Goal: Information Seeking & Learning: Learn about a topic

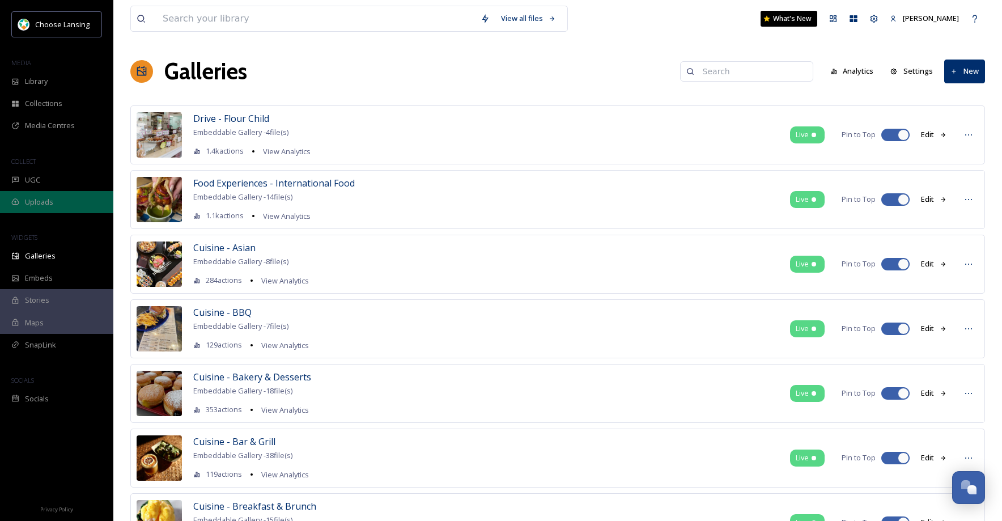
click at [55, 204] on div "Uploads" at bounding box center [56, 202] width 113 height 22
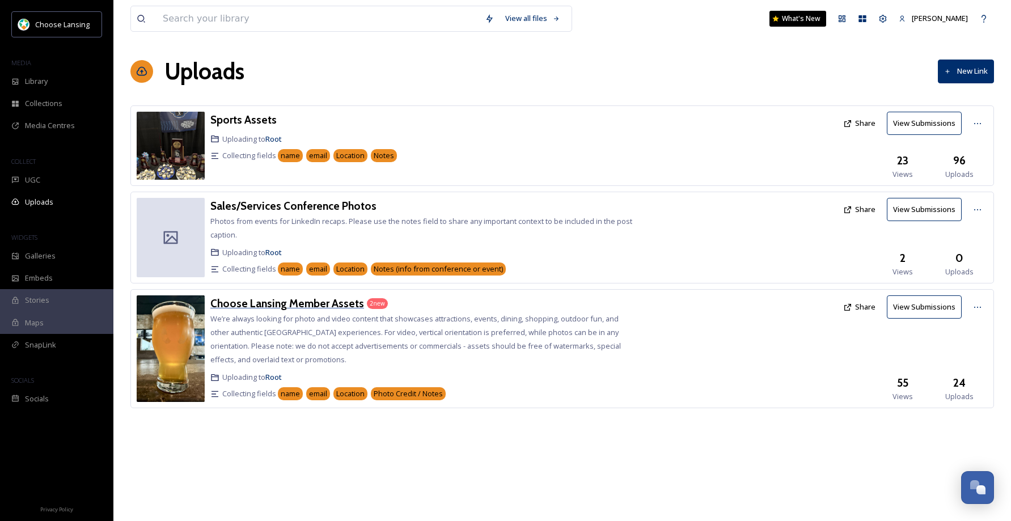
click at [331, 304] on h3 "Choose Lansing Member Assets" at bounding box center [287, 304] width 154 height 14
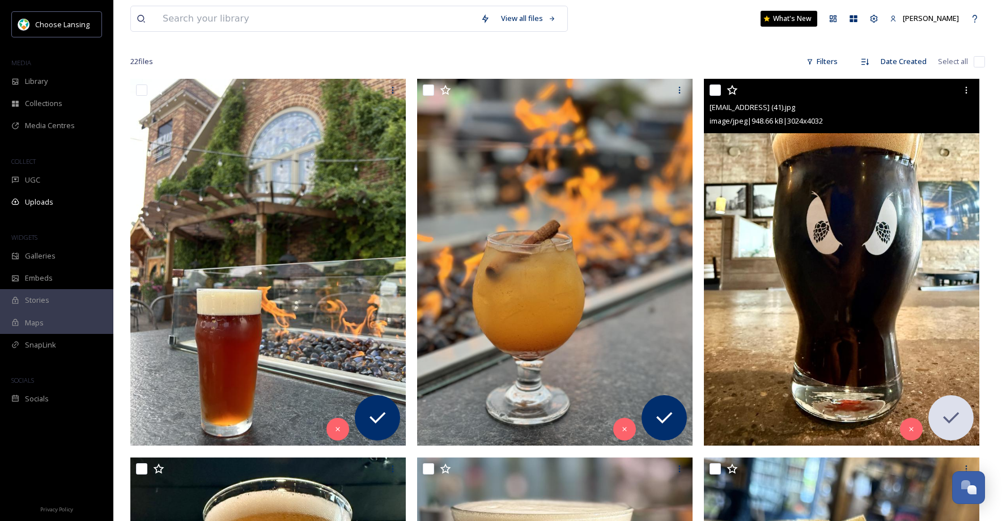
scroll to position [168, 0]
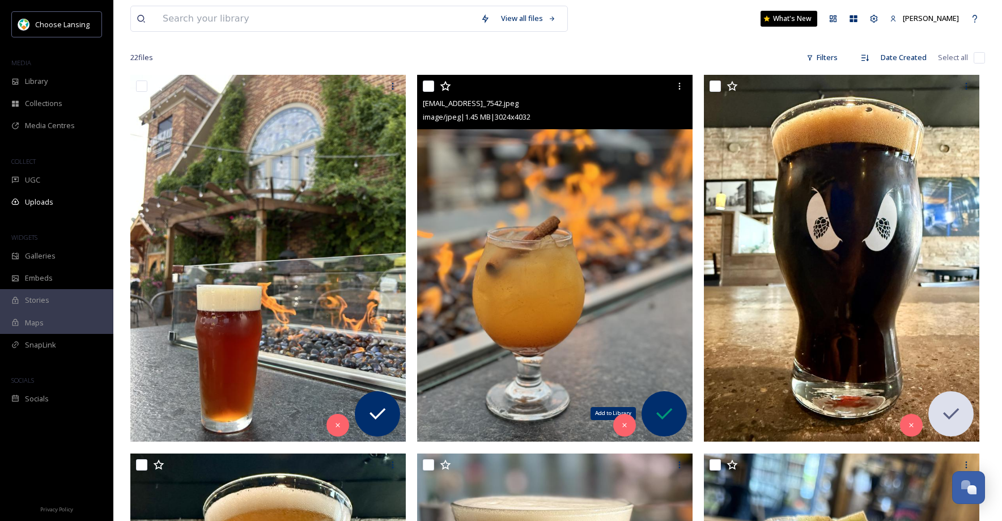
click at [665, 418] on icon at bounding box center [664, 414] width 23 height 23
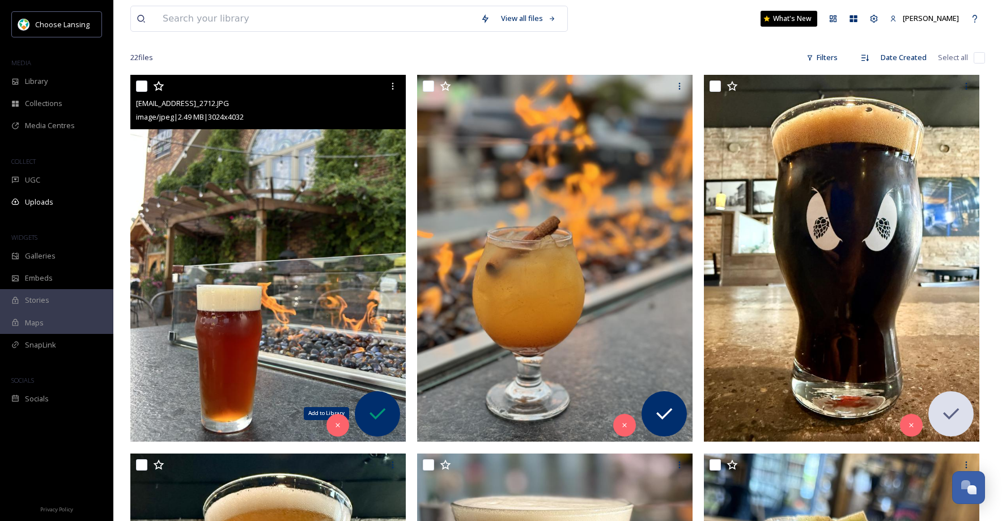
click at [373, 416] on icon at bounding box center [378, 413] width 16 height 11
drag, startPoint x: 143, startPoint y: 87, endPoint x: 197, endPoint y: 86, distance: 53.9
click at [144, 87] on input "checkbox" at bounding box center [141, 86] width 11 height 11
checkbox input "true"
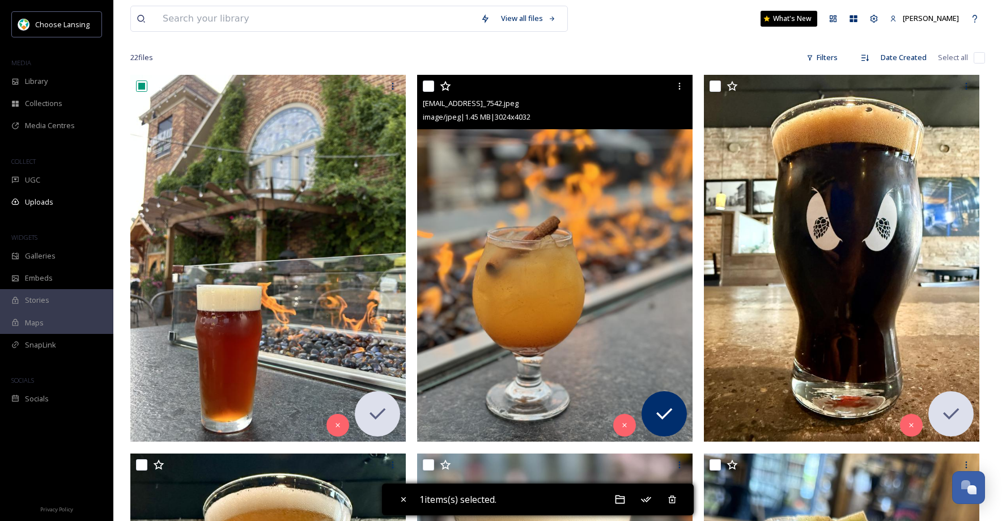
click at [428, 83] on input "checkbox" at bounding box center [428, 86] width 11 height 11
drag, startPoint x: 425, startPoint y: 86, endPoint x: 281, endPoint y: 83, distance: 144.6
click at [425, 86] on input "checkbox" at bounding box center [428, 86] width 11 height 11
checkbox input "false"
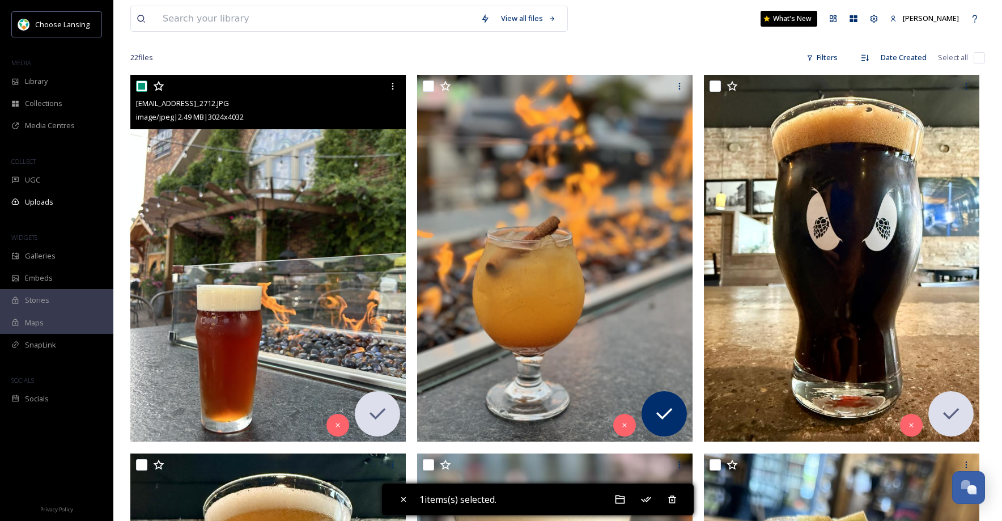
drag, startPoint x: 142, startPoint y: 85, endPoint x: 263, endPoint y: 91, distance: 121.5
click at [143, 85] on input "checkbox" at bounding box center [141, 86] width 11 height 11
checkbox input "false"
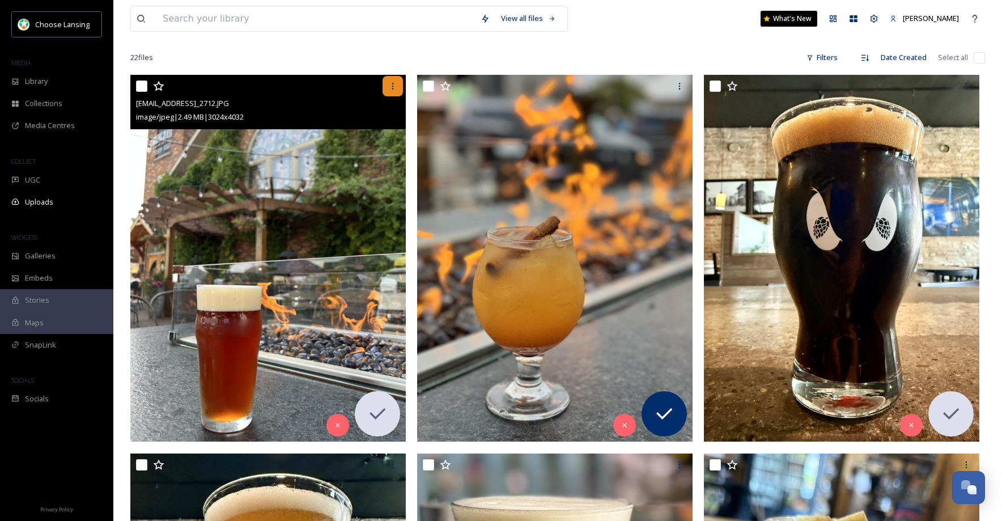
click at [392, 84] on icon at bounding box center [392, 86] width 9 height 9
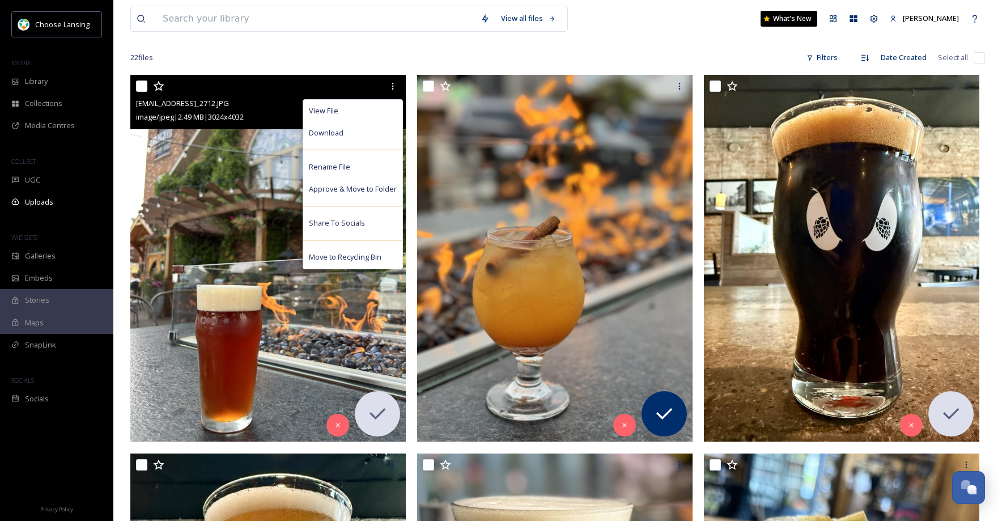
click at [358, 132] on div "Download" at bounding box center [352, 133] width 99 height 22
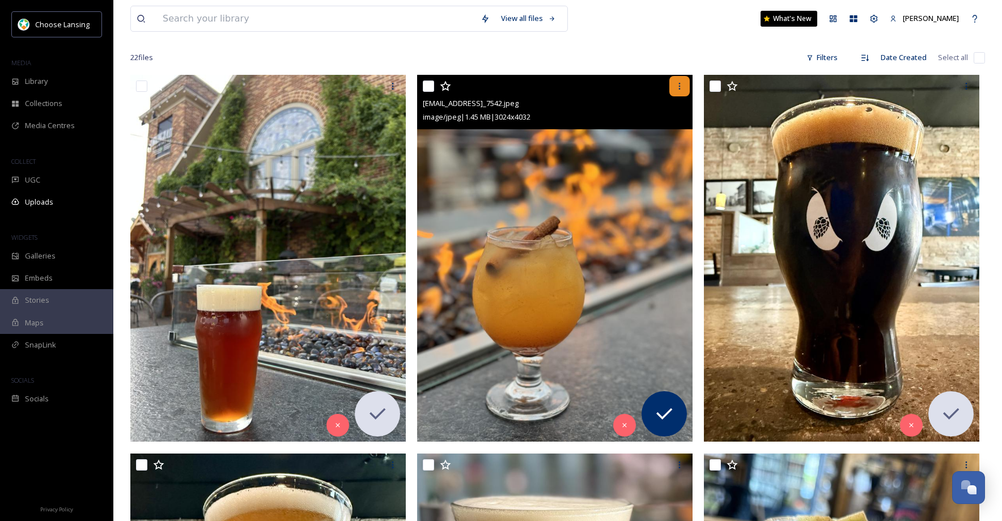
click at [681, 87] on icon at bounding box center [679, 86] width 9 height 9
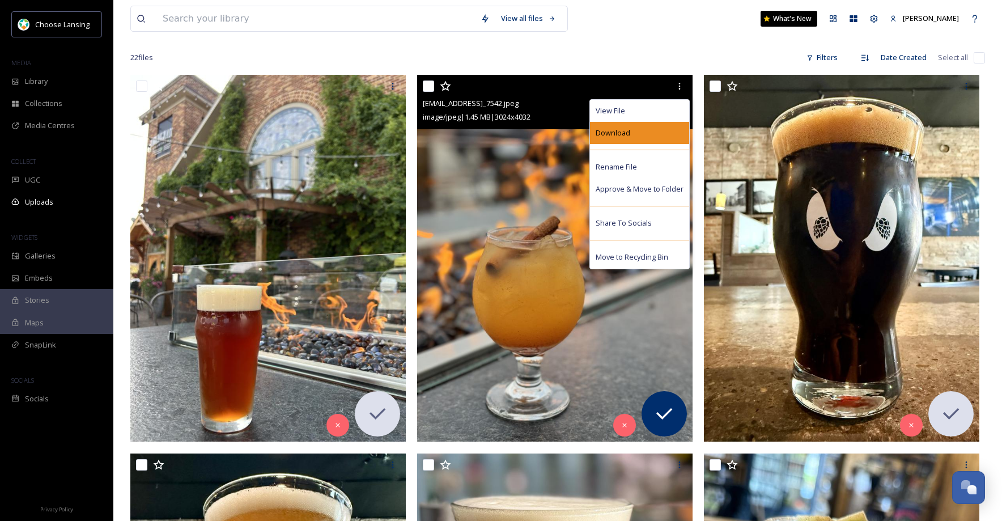
click at [666, 137] on div "Download" at bounding box center [639, 133] width 99 height 22
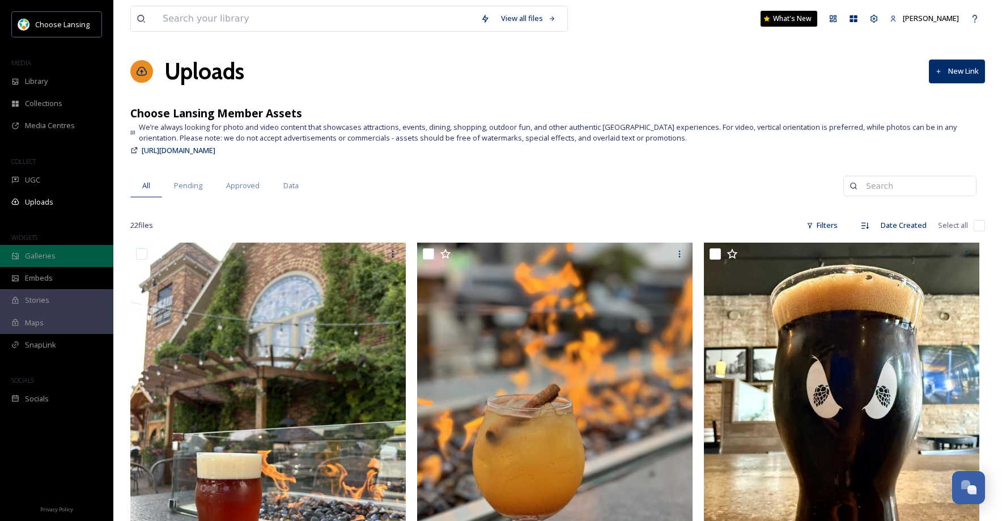
click at [40, 259] on span "Galleries" at bounding box center [40, 256] width 31 height 11
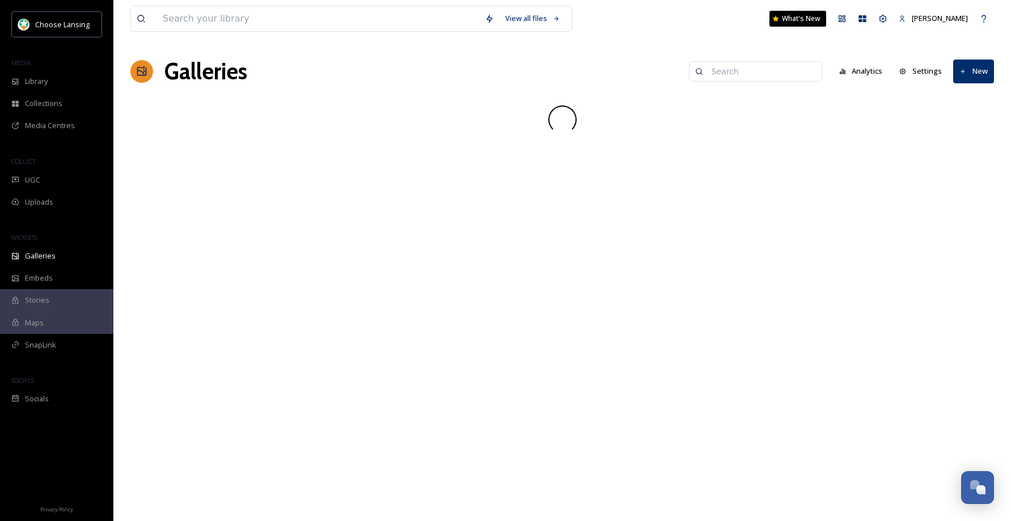
click at [759, 70] on input at bounding box center [761, 71] width 110 height 23
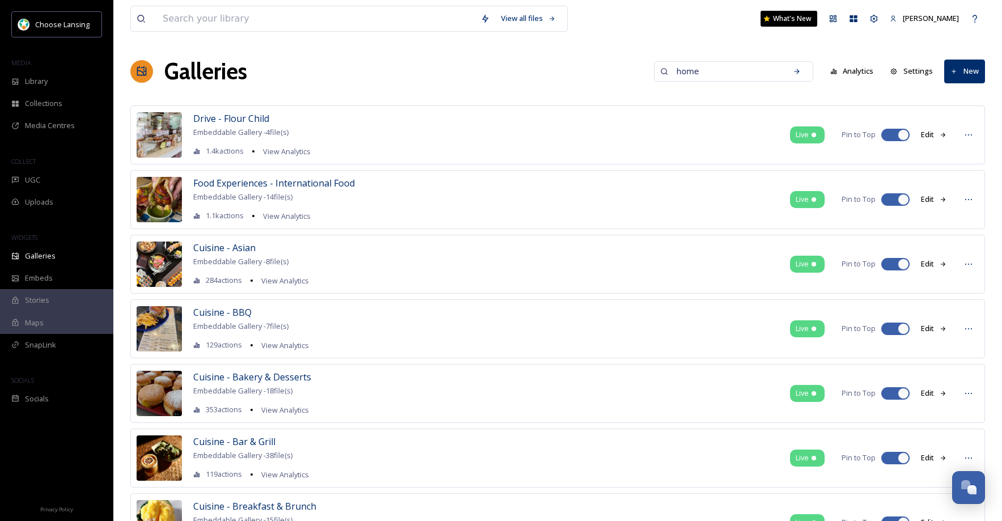
type input "home"
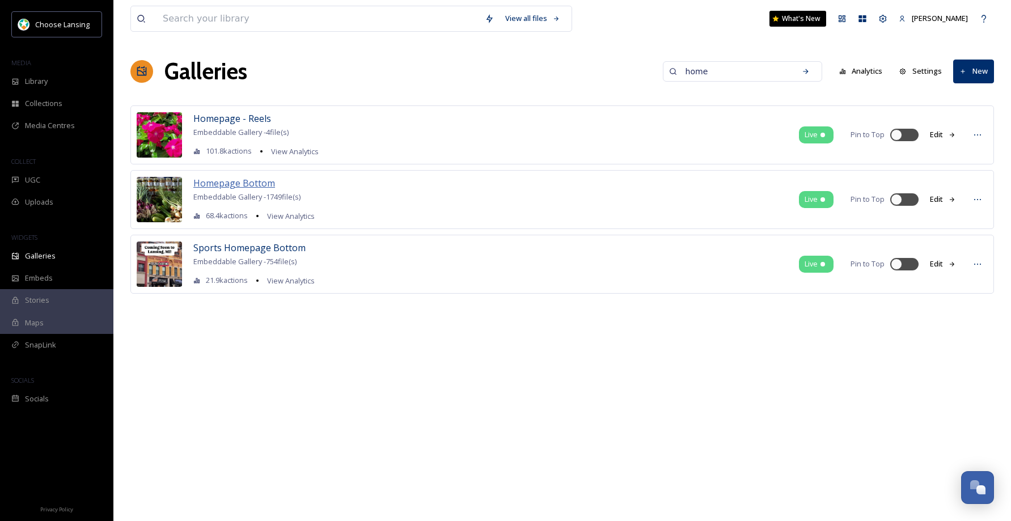
click at [257, 186] on span "Homepage Bottom" at bounding box center [234, 183] width 82 height 12
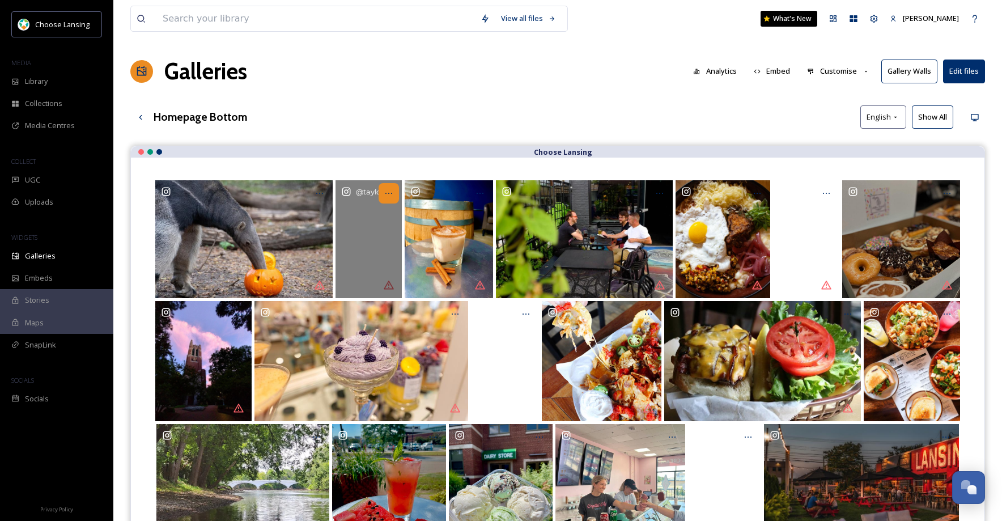
click at [396, 192] on div at bounding box center [389, 193] width 20 height 20
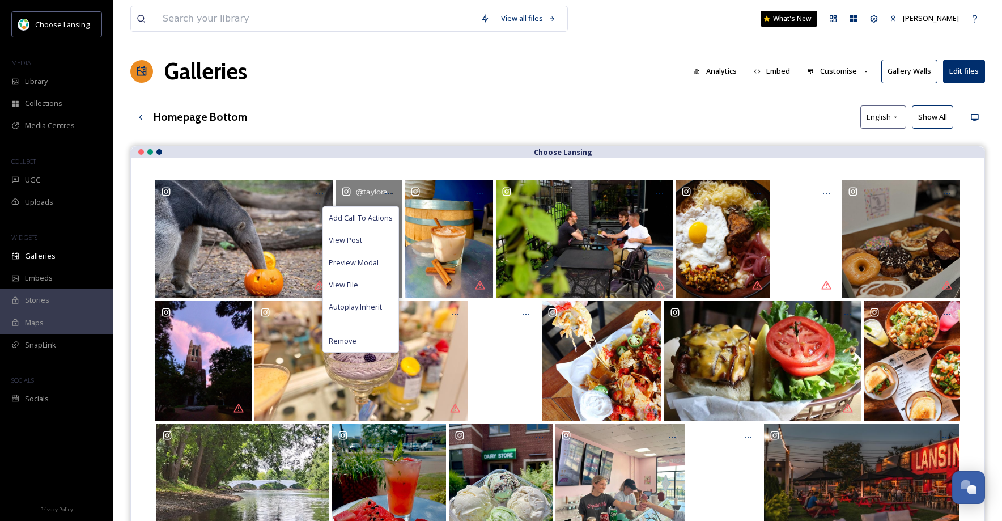
click at [384, 213] on span "Add Call To Actions" at bounding box center [361, 218] width 64 height 11
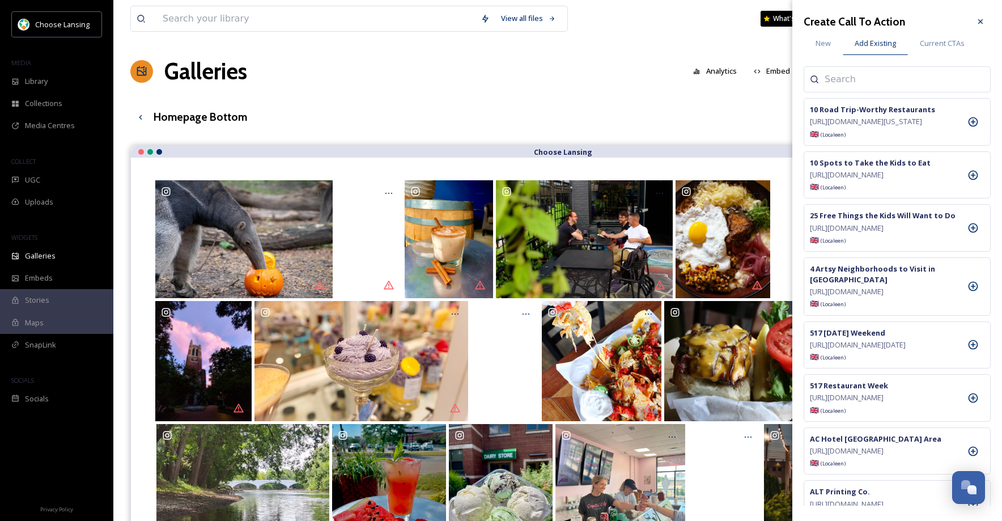
click at [901, 83] on input at bounding box center [881, 80] width 113 height 14
type input "reasons"
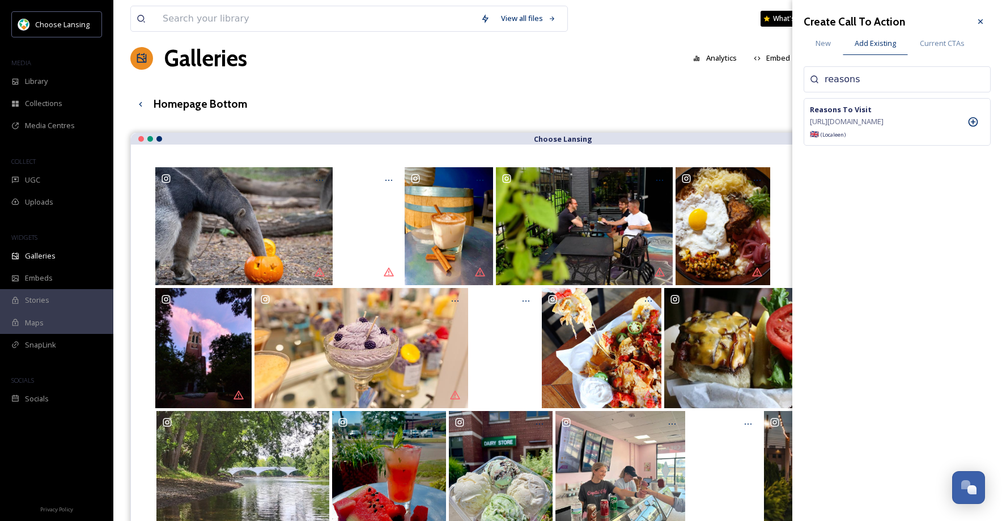
scroll to position [20, 0]
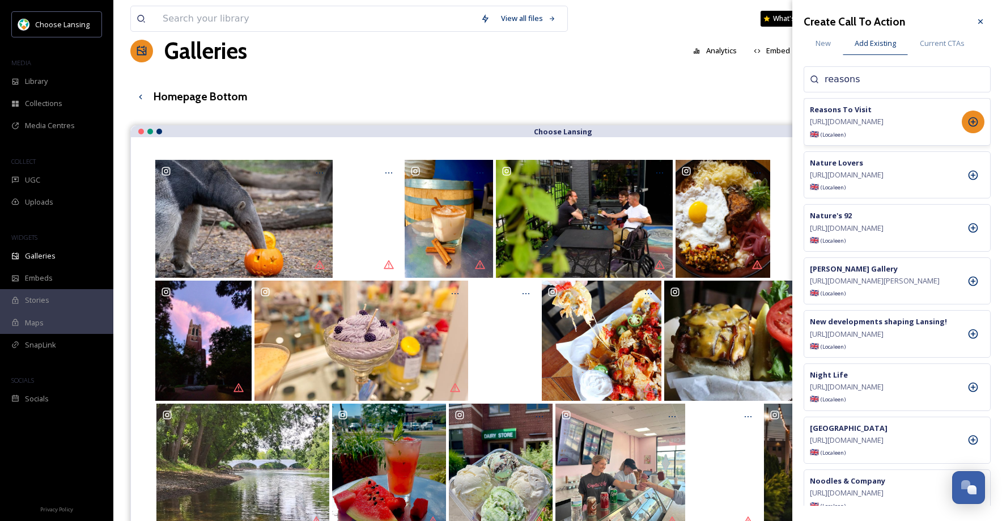
click at [970, 125] on icon at bounding box center [973, 121] width 11 height 11
click at [981, 23] on icon at bounding box center [980, 21] width 9 height 9
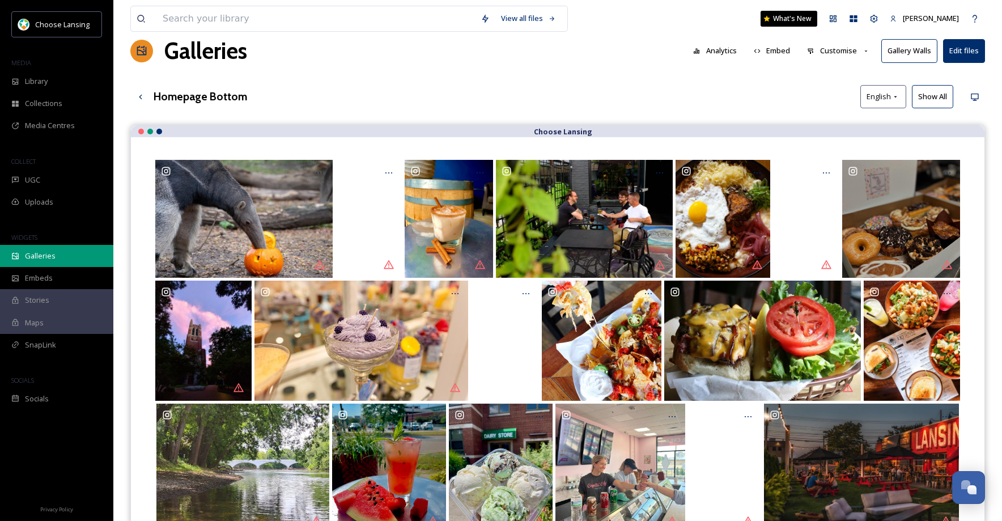
click at [40, 256] on span "Galleries" at bounding box center [40, 256] width 31 height 11
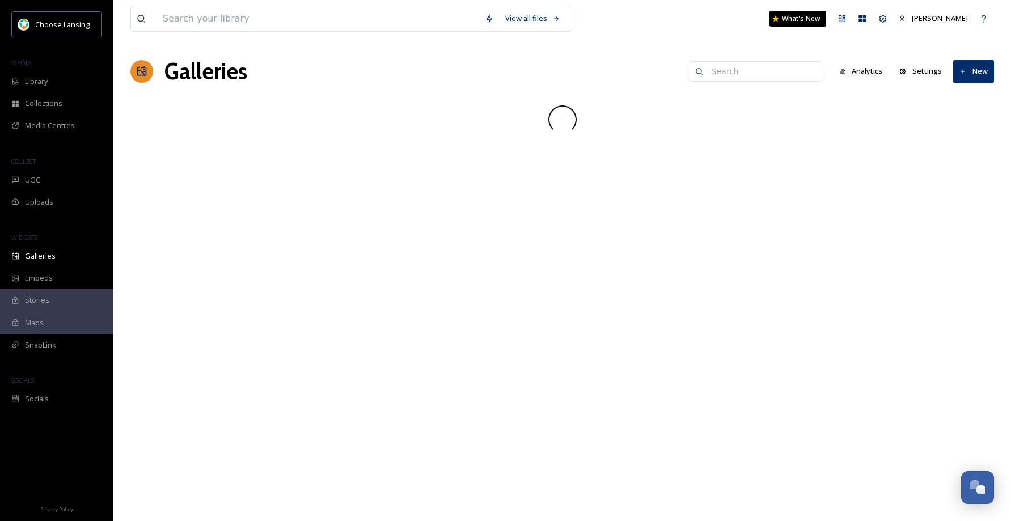
click at [720, 69] on input at bounding box center [761, 71] width 110 height 23
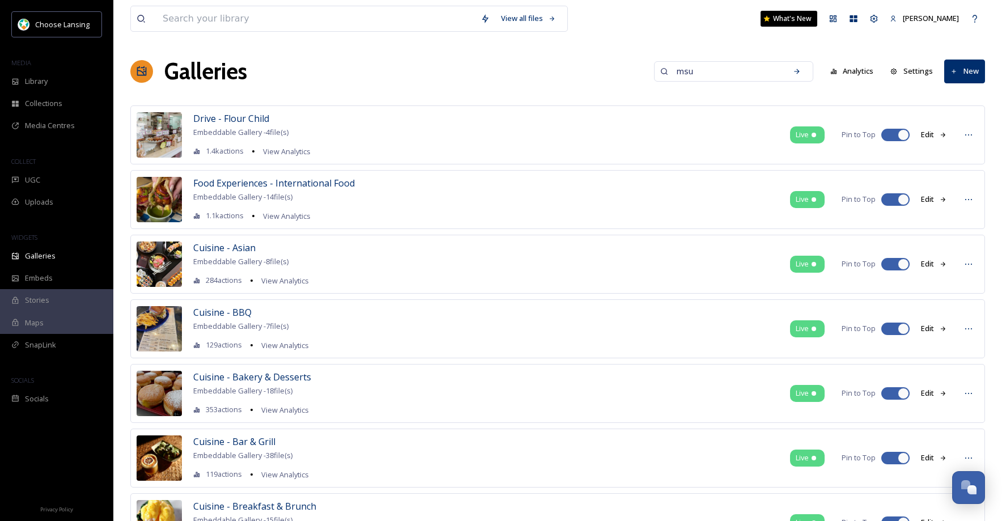
type input "msu"
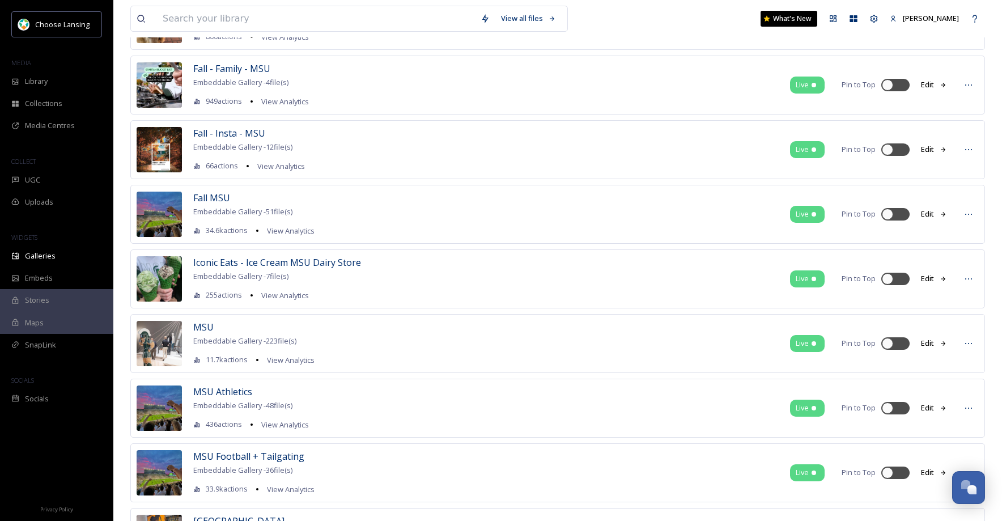
scroll to position [630, 0]
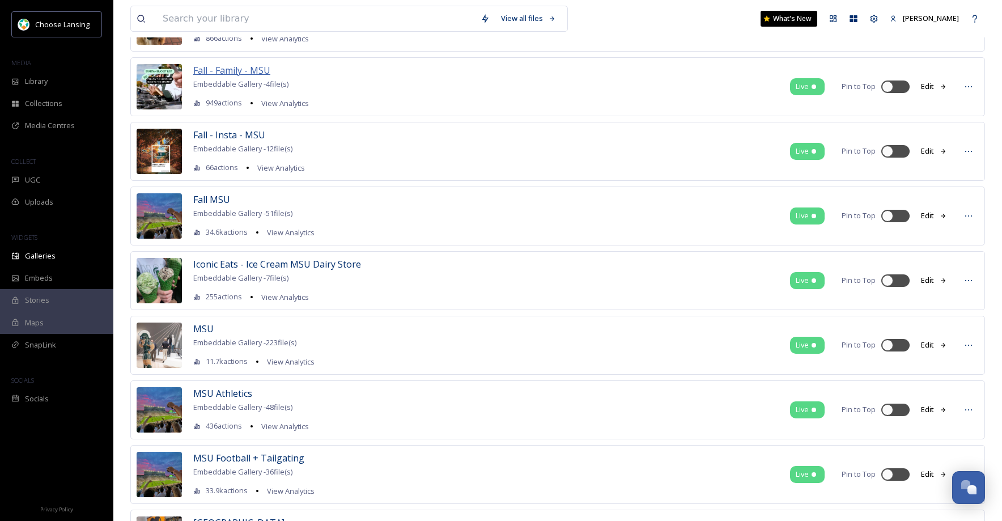
click at [232, 67] on span "Fall - Family - MSU" at bounding box center [231, 70] width 77 height 12
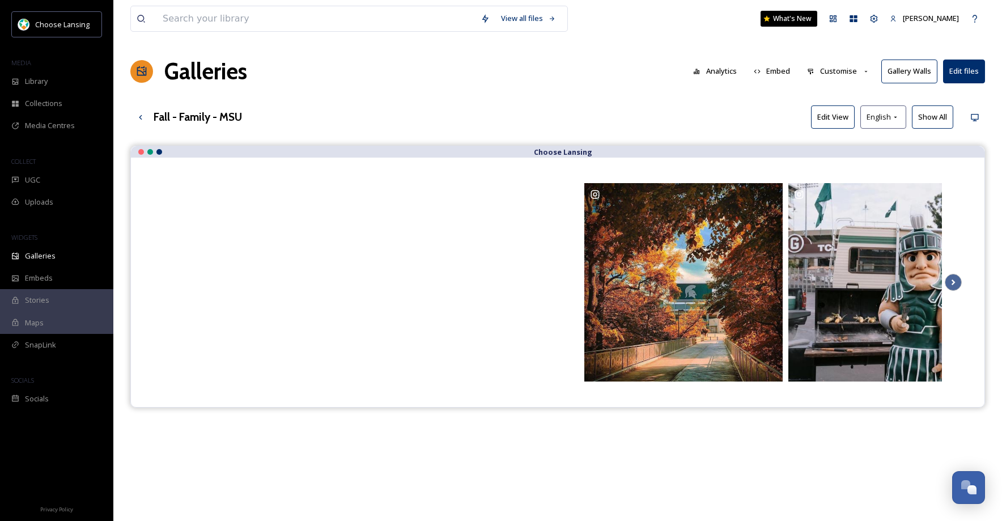
click at [833, 72] on button "Customise" at bounding box center [839, 71] width 74 height 22
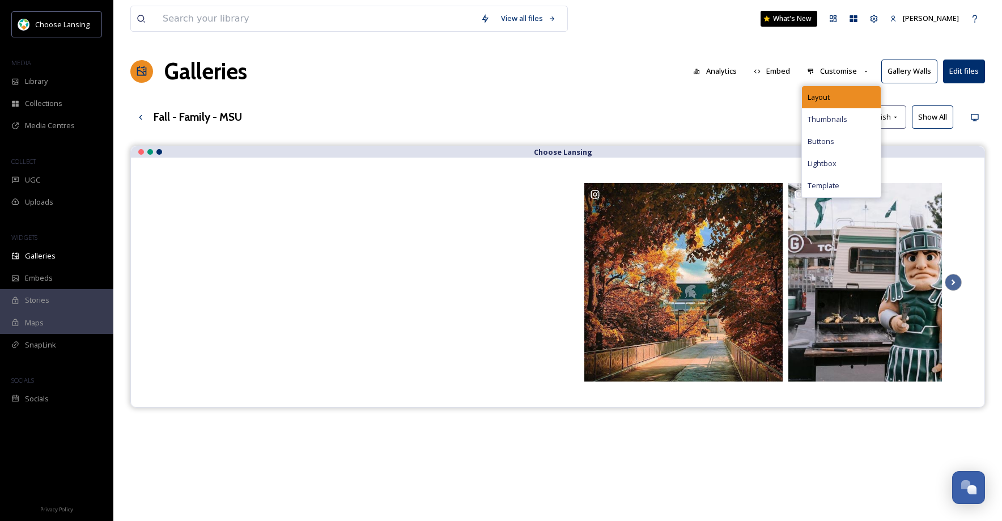
click at [839, 90] on div "Layout" at bounding box center [841, 97] width 79 height 22
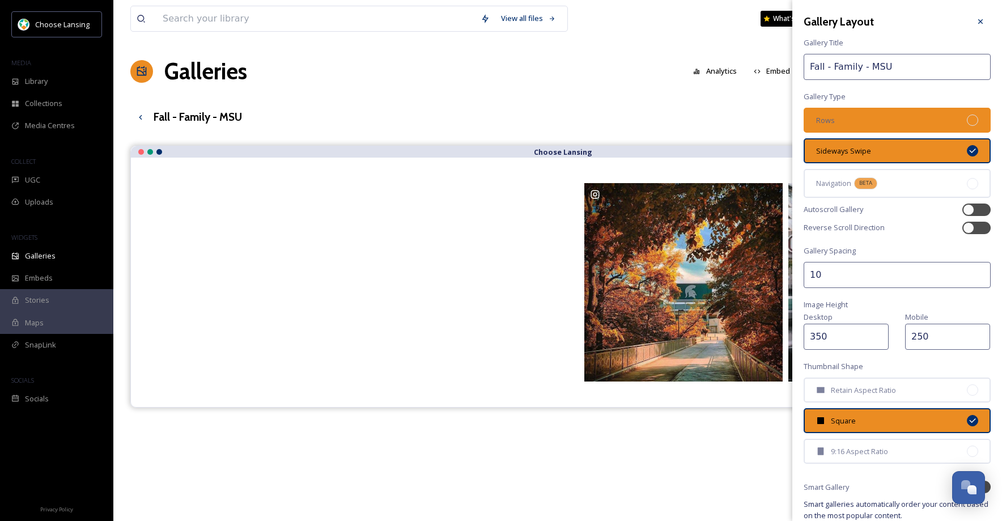
click at [870, 125] on div "Rows" at bounding box center [897, 120] width 187 height 25
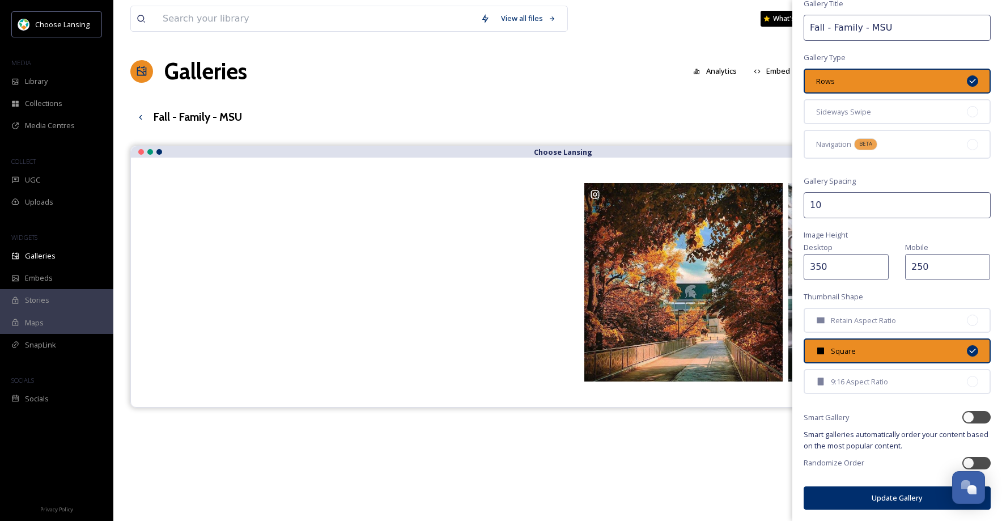
click at [906, 494] on button "Update Gallery" at bounding box center [897, 497] width 187 height 23
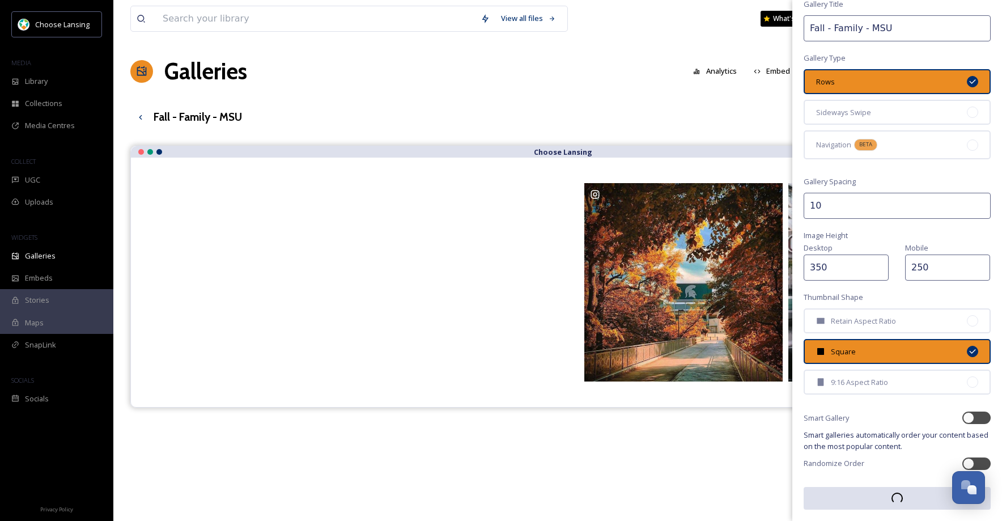
scroll to position [39, 0]
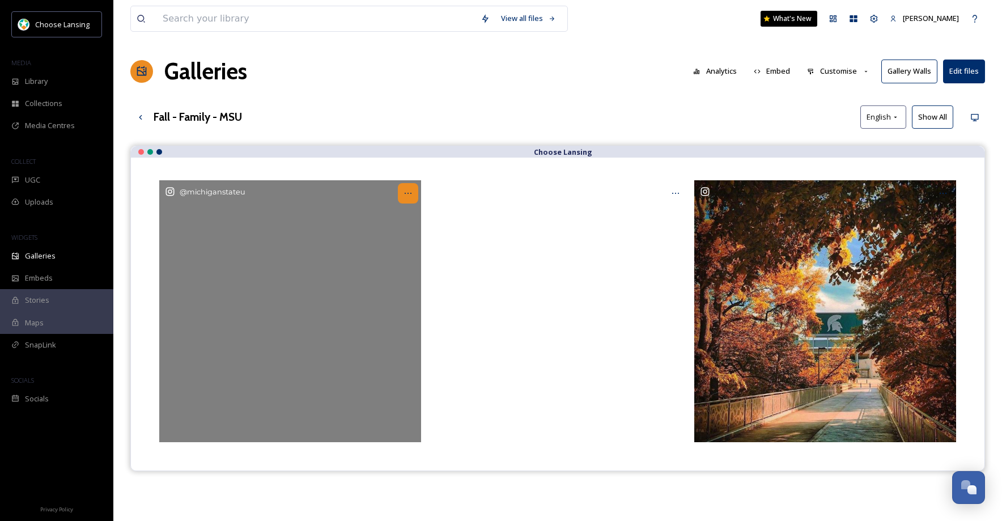
click at [404, 196] on icon at bounding box center [408, 193] width 9 height 9
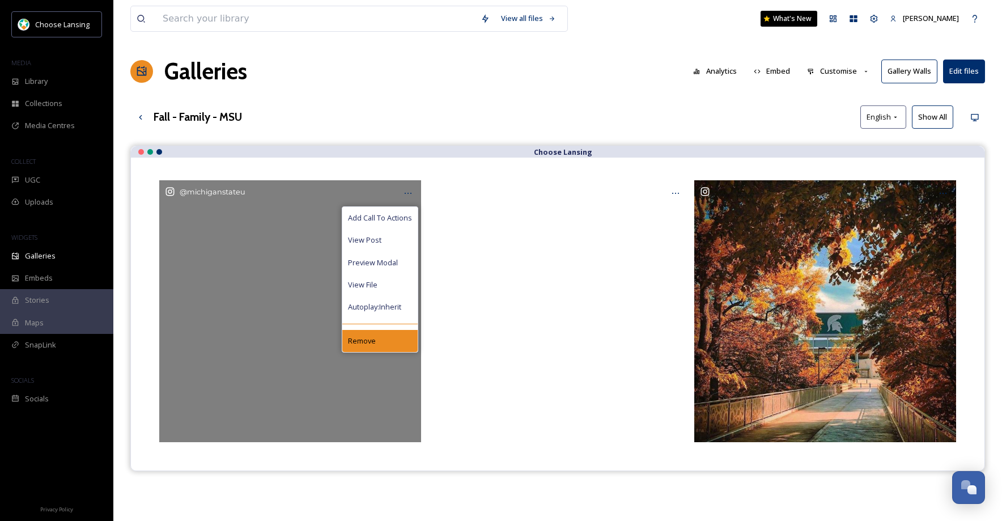
click at [394, 337] on div "Remove" at bounding box center [379, 341] width 75 height 22
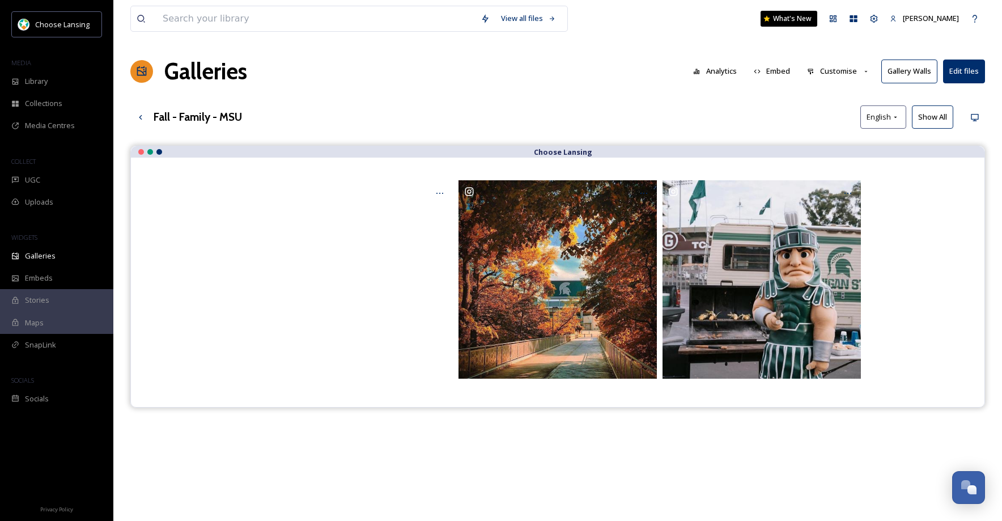
click at [849, 74] on button "Customise" at bounding box center [839, 71] width 74 height 22
click at [846, 88] on div "Layout" at bounding box center [841, 97] width 79 height 22
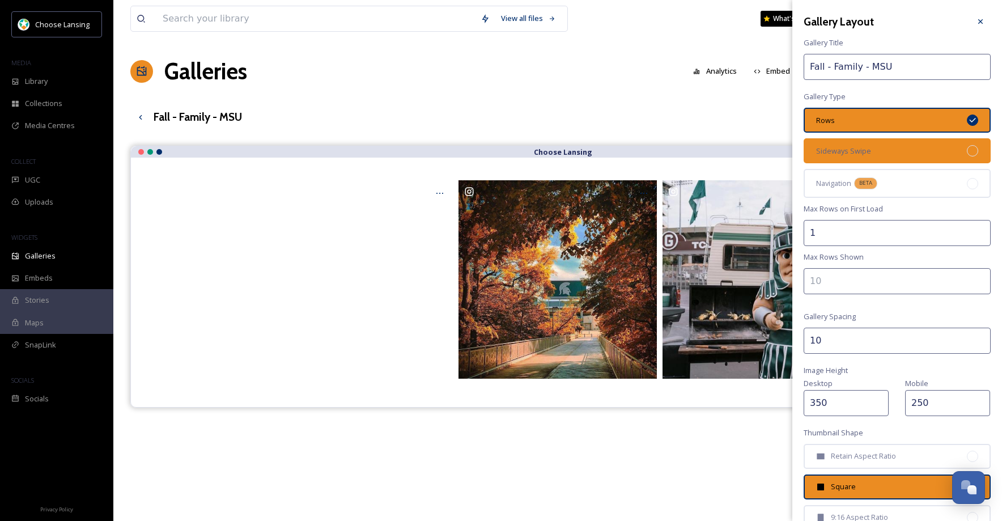
click at [867, 152] on span "Sideways Swipe" at bounding box center [843, 151] width 55 height 11
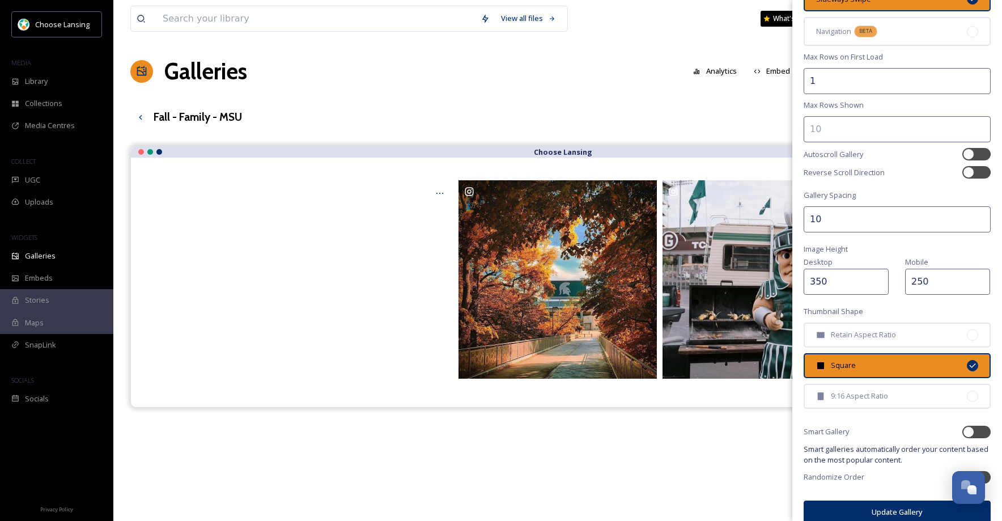
scroll to position [166, 0]
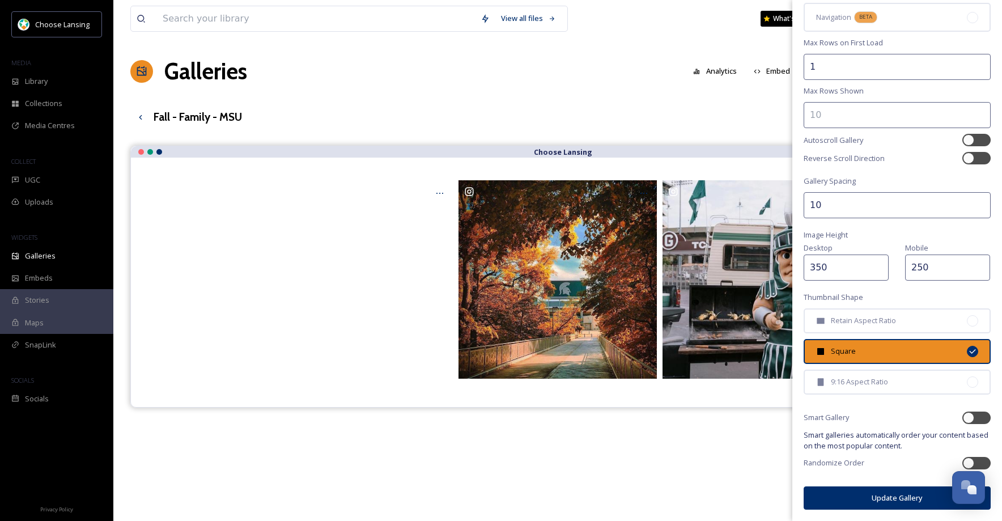
click at [893, 501] on button "Update Gallery" at bounding box center [897, 497] width 187 height 23
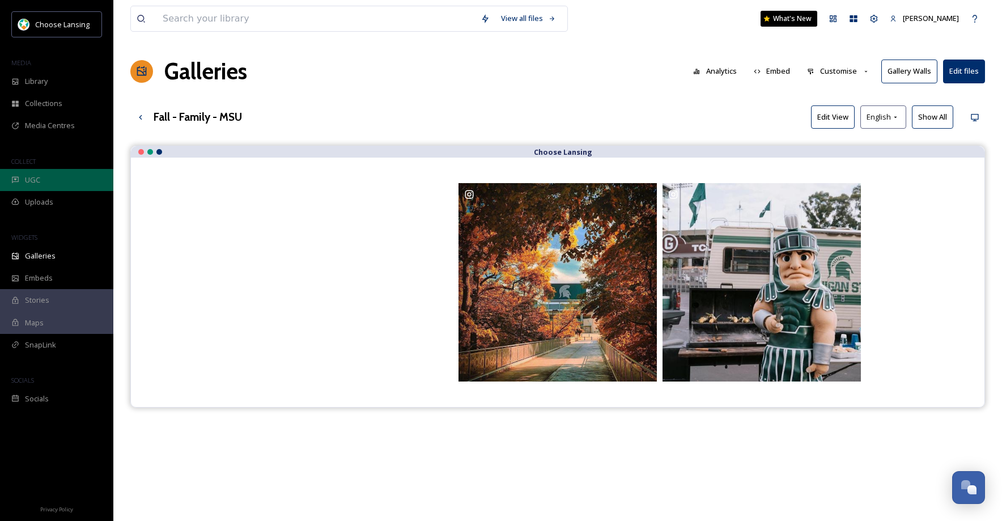
click at [27, 176] on span "UGC" at bounding box center [32, 180] width 15 height 11
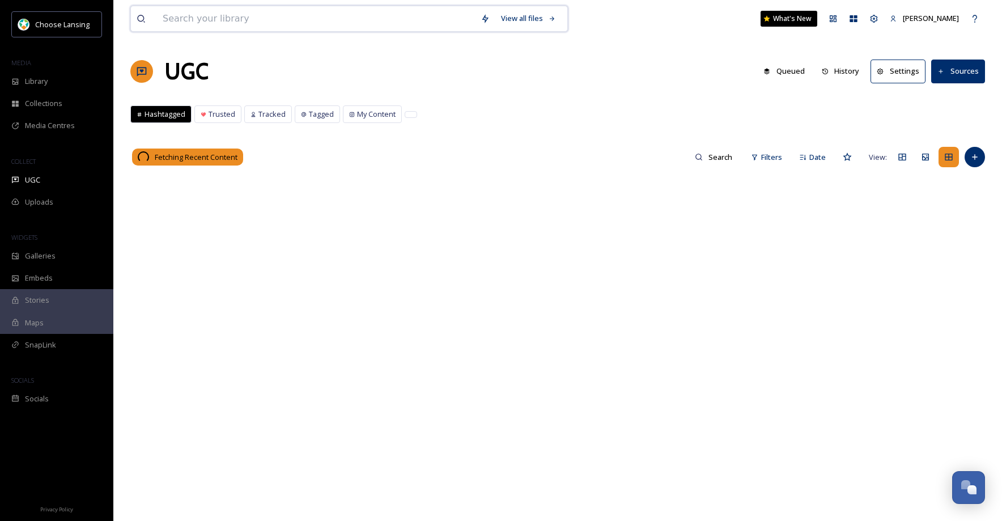
click at [231, 18] on input at bounding box center [316, 18] width 318 height 25
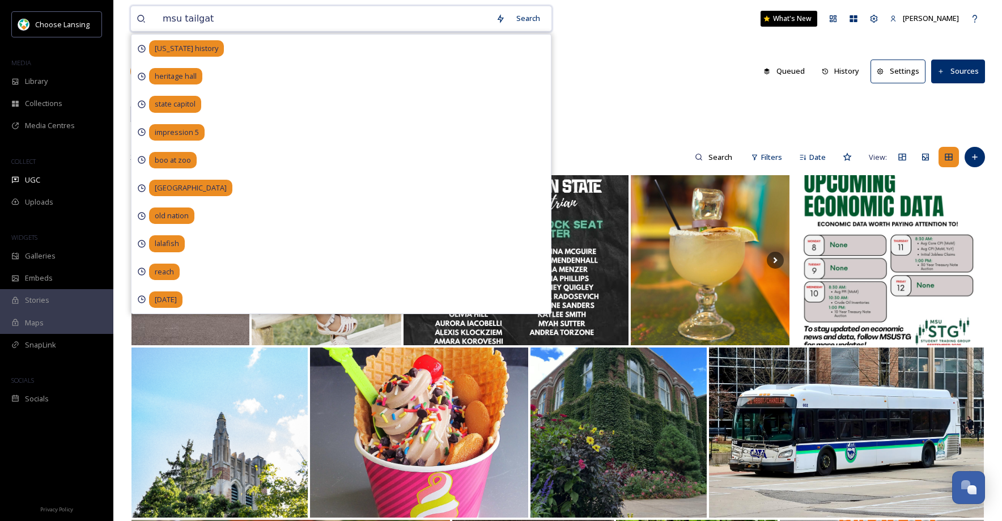
type input "msu tailgate"
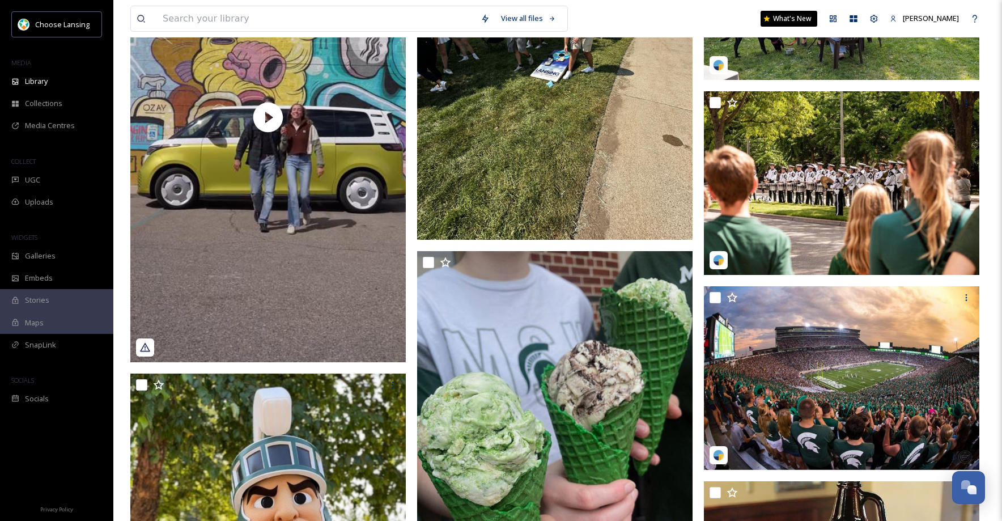
scroll to position [268, 0]
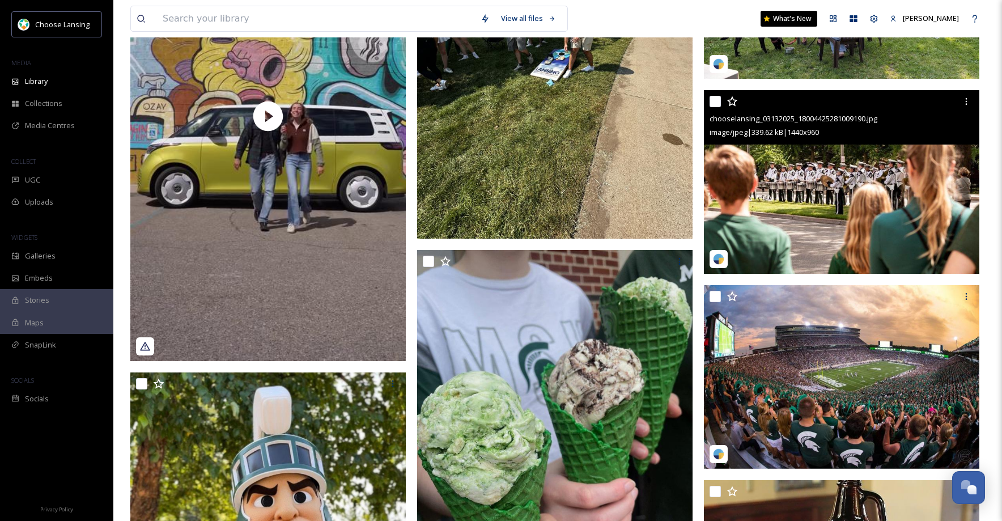
click at [717, 103] on input "checkbox" at bounding box center [715, 101] width 11 height 11
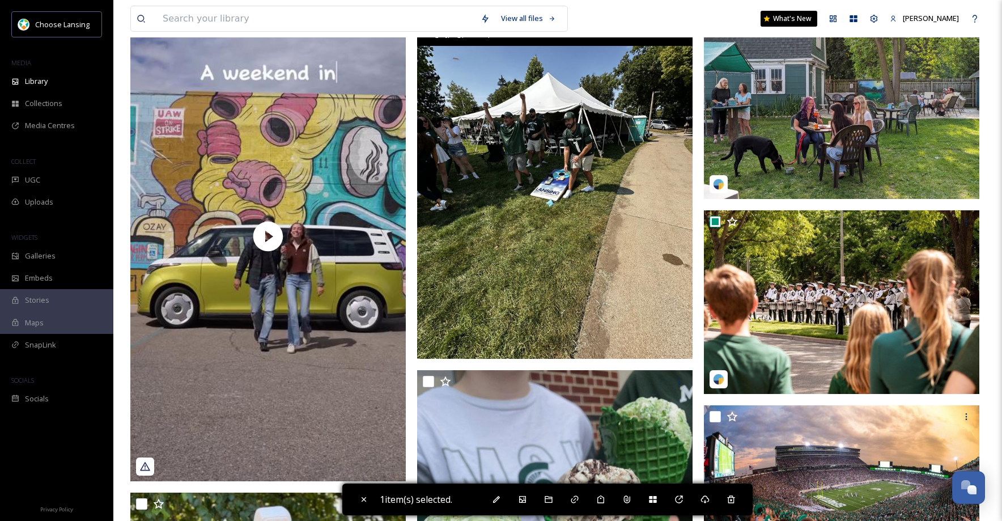
scroll to position [143, 0]
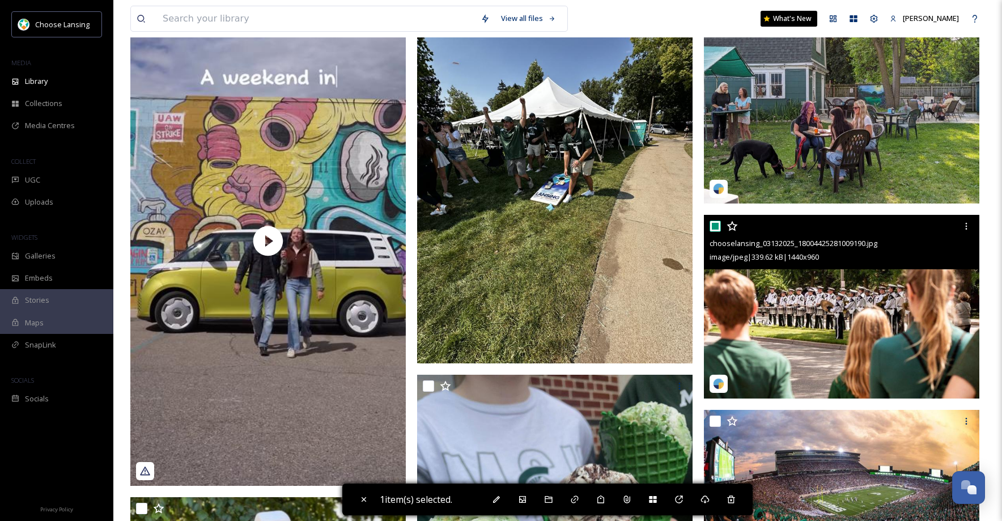
click at [715, 224] on input "checkbox" at bounding box center [715, 226] width 11 height 11
checkbox input "false"
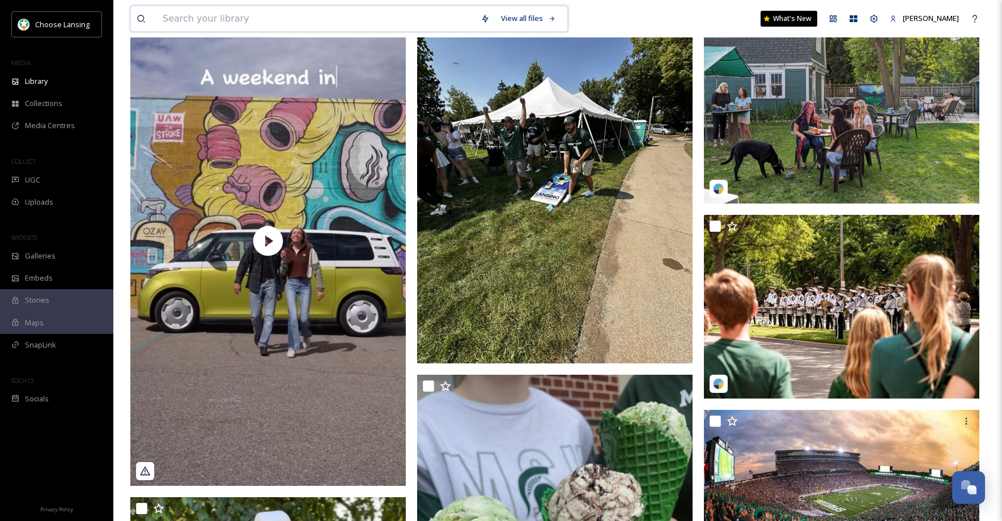
click at [256, 14] on input at bounding box center [316, 18] width 318 height 25
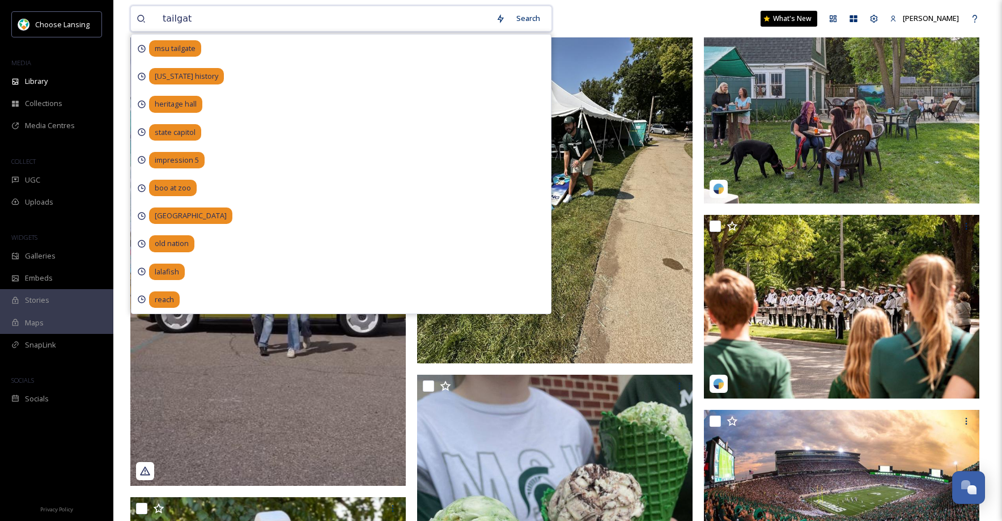
type input "tailgate"
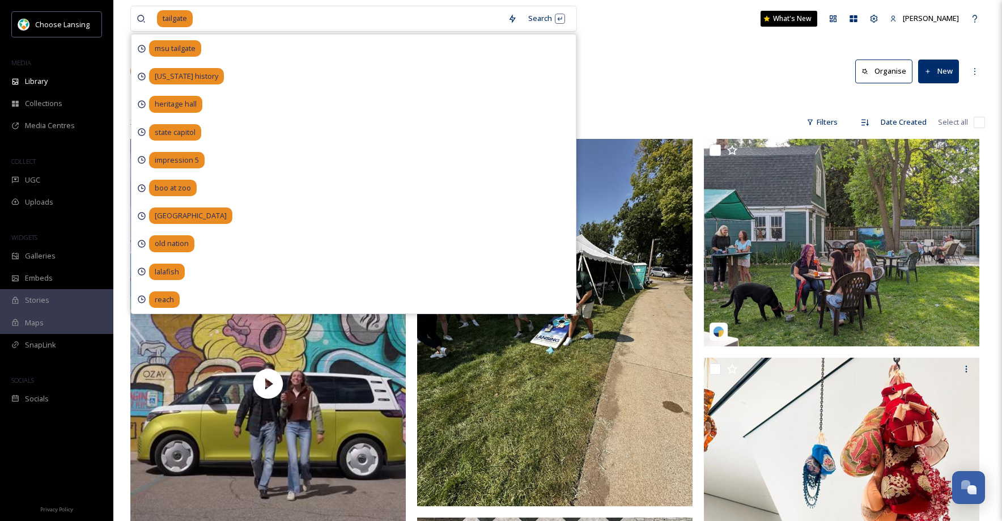
click at [651, 87] on div "Library Search Organise New" at bounding box center [557, 71] width 855 height 34
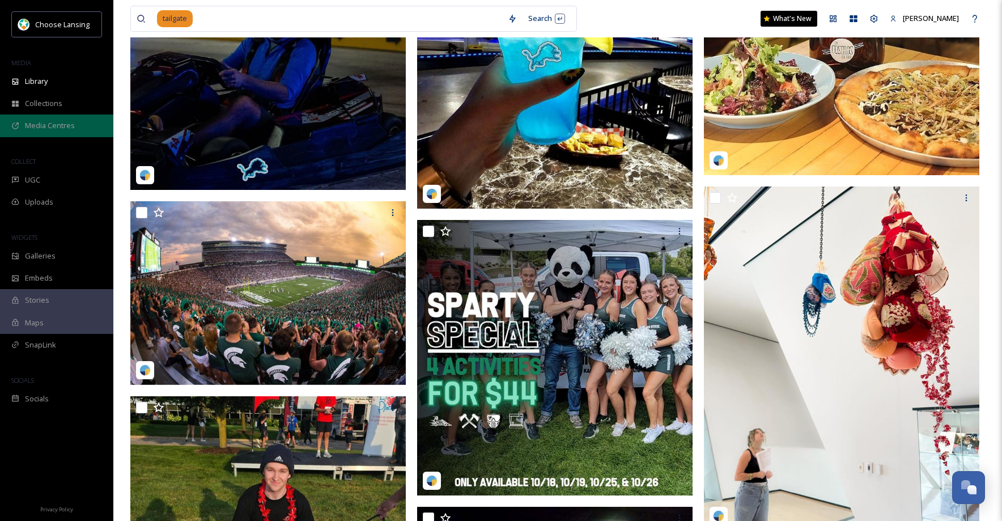
scroll to position [1583, 0]
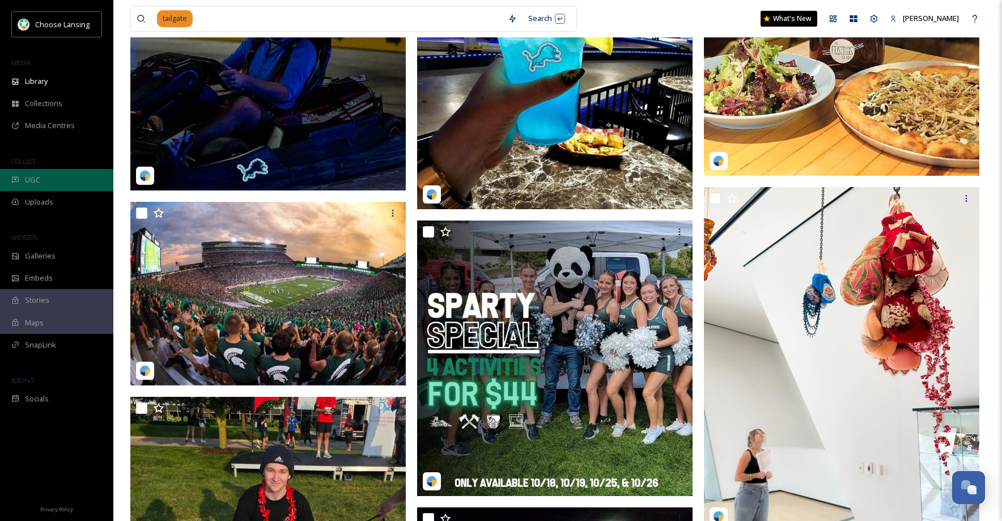
click at [19, 180] on icon at bounding box center [15, 180] width 8 height 8
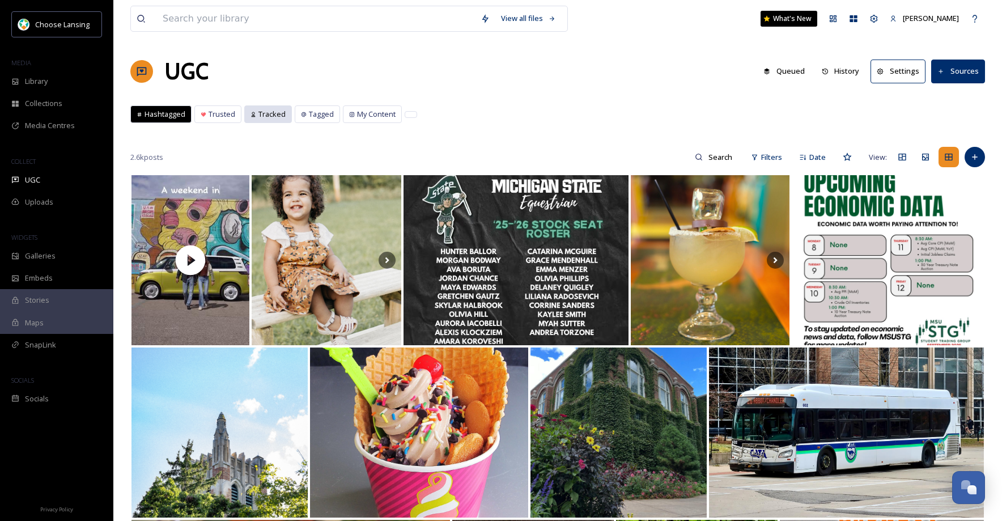
click at [275, 119] on span "Tracked" at bounding box center [272, 114] width 27 height 11
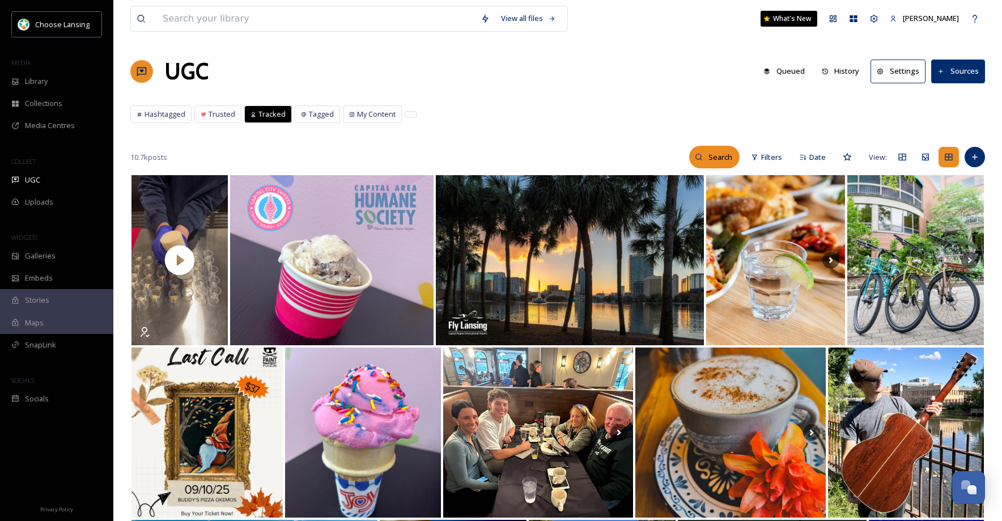
drag, startPoint x: 703, startPoint y: 160, endPoint x: 697, endPoint y: 164, distance: 7.3
click at [703, 160] on icon at bounding box center [699, 157] width 8 height 8
click at [659, 156] on input at bounding box center [697, 157] width 85 height 23
type input "msu tailgate"
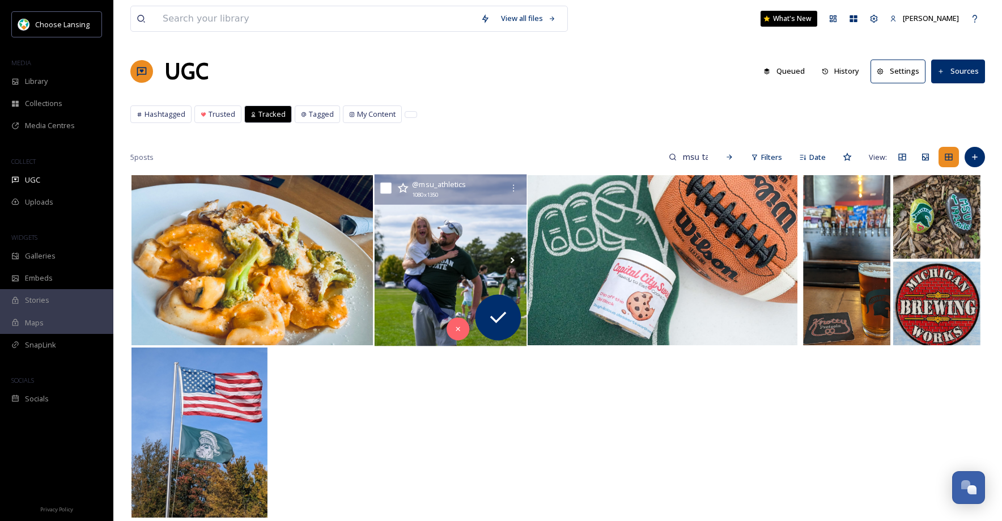
click at [388, 187] on input "checkbox" at bounding box center [385, 188] width 11 height 11
checkbox input "true"
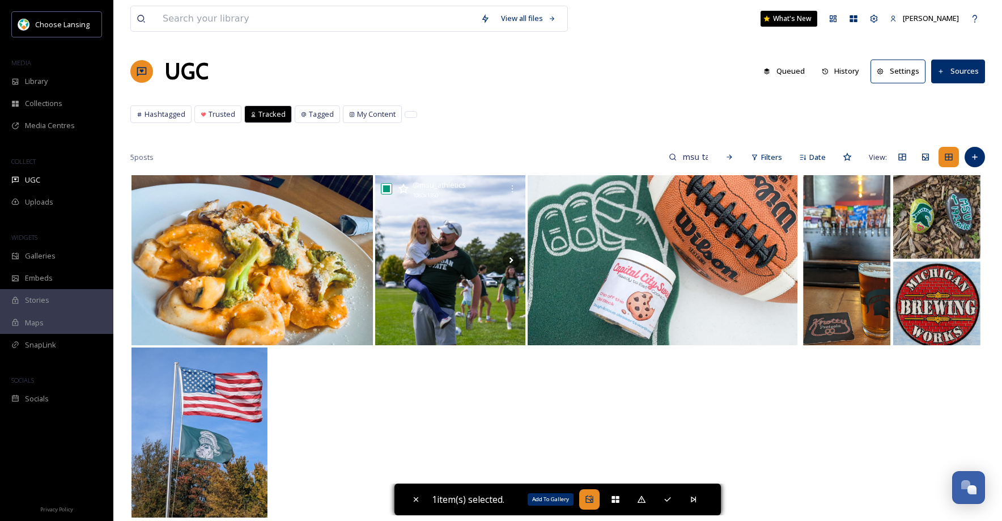
click at [593, 500] on icon at bounding box center [589, 499] width 7 height 7
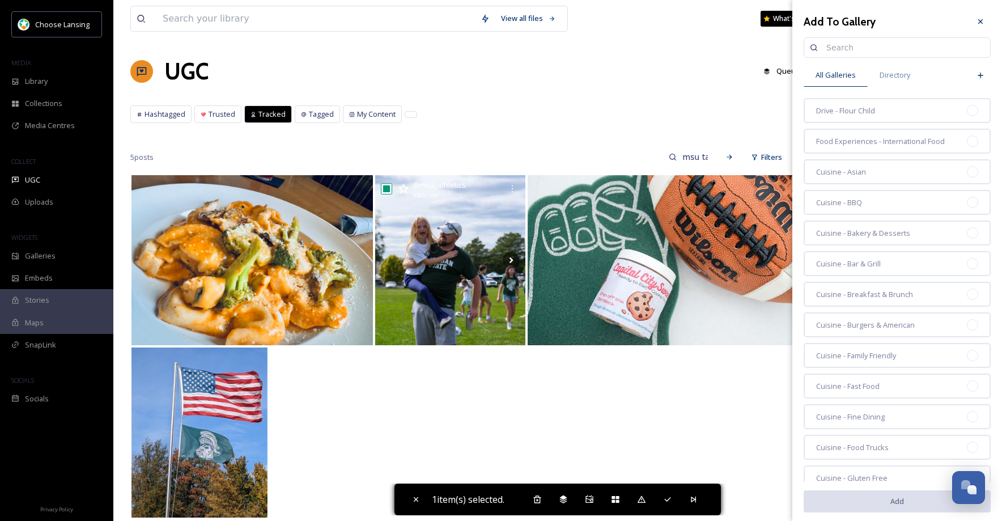
click at [837, 45] on input at bounding box center [903, 47] width 164 height 23
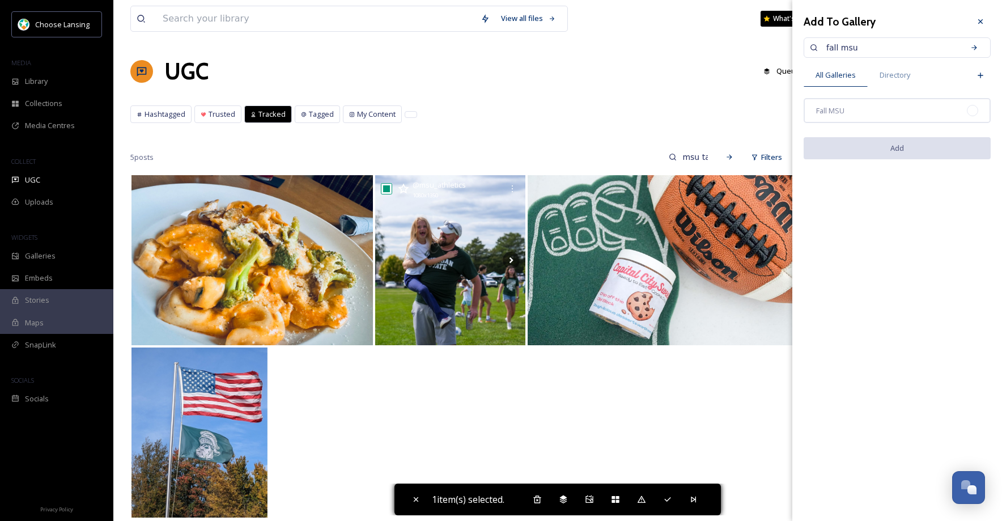
drag, startPoint x: 814, startPoint y: 45, endPoint x: 806, endPoint y: 45, distance: 7.9
click at [806, 45] on div "fall msu" at bounding box center [897, 47] width 187 height 20
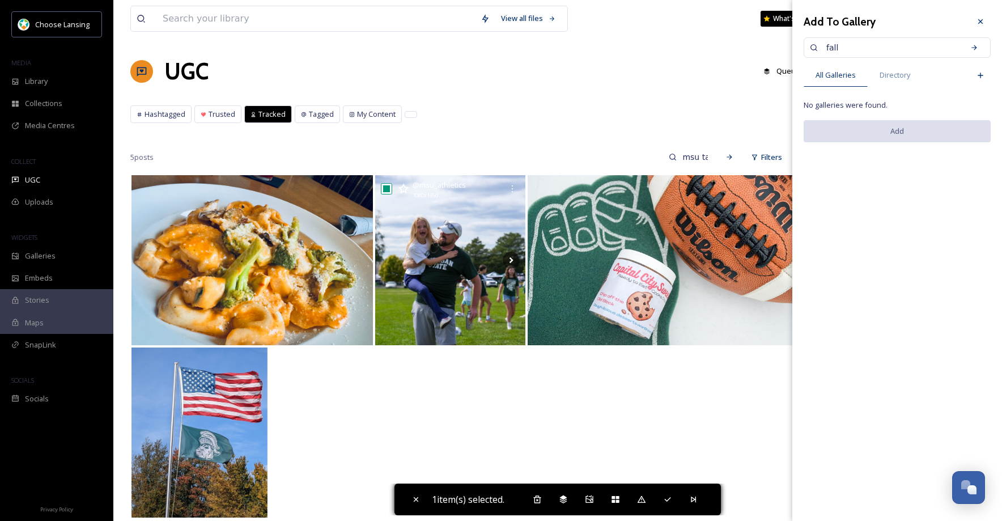
type input "fall"
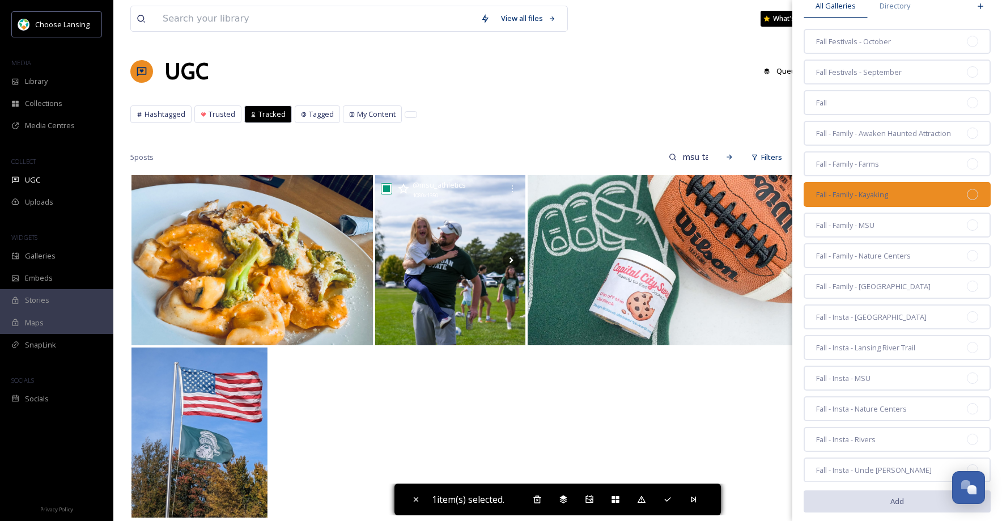
scroll to position [87, 0]
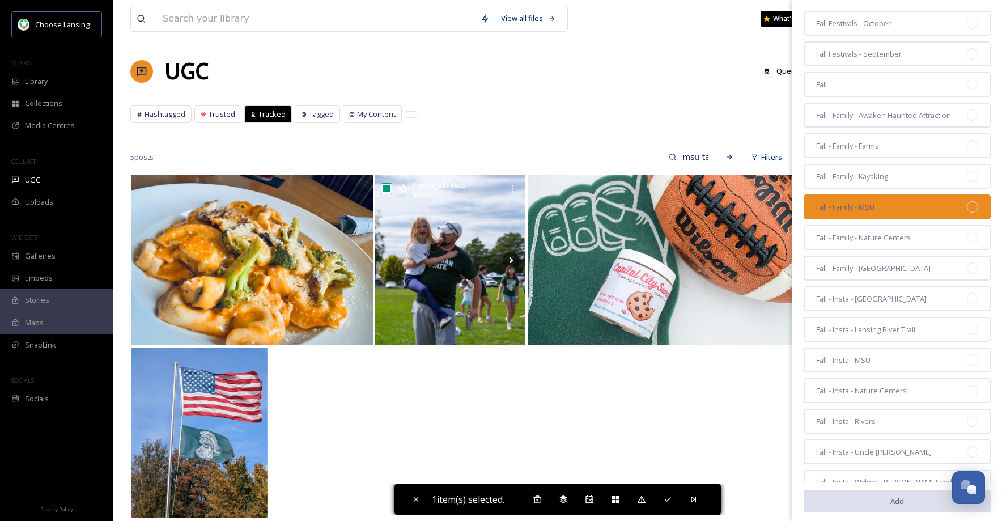
click at [883, 197] on div "Fall - Family - MSU" at bounding box center [897, 206] width 187 height 25
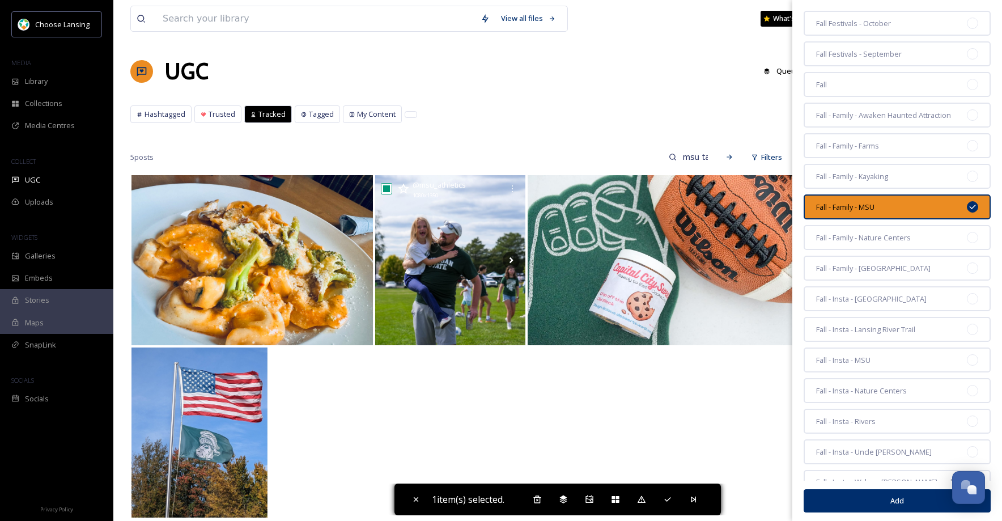
click at [878, 497] on button "Add" at bounding box center [897, 500] width 187 height 23
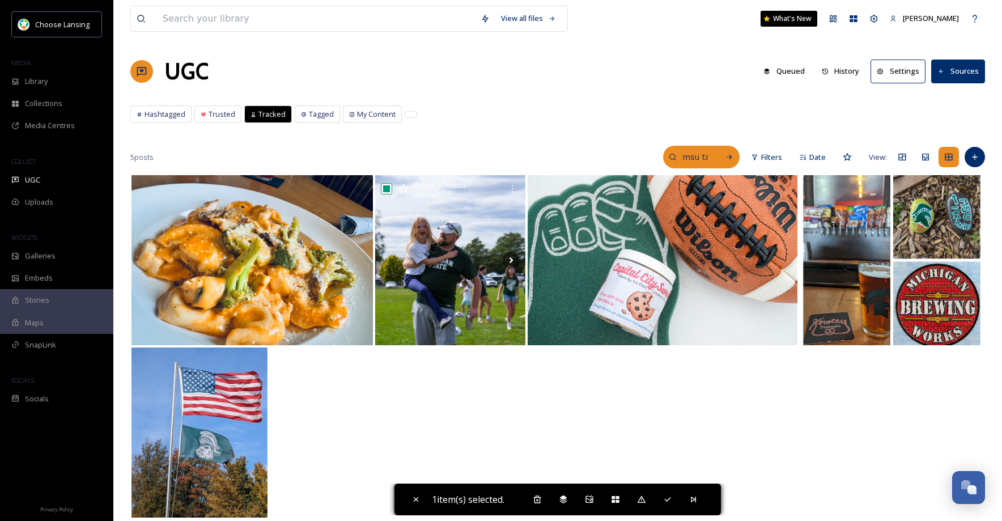
click at [691, 159] on input "msu tailgate" at bounding box center [695, 157] width 37 height 23
drag, startPoint x: 693, startPoint y: 158, endPoint x: 624, endPoint y: 155, distance: 69.8
click at [624, 155] on div "msu tailgate" at bounding box center [677, 157] width 125 height 23
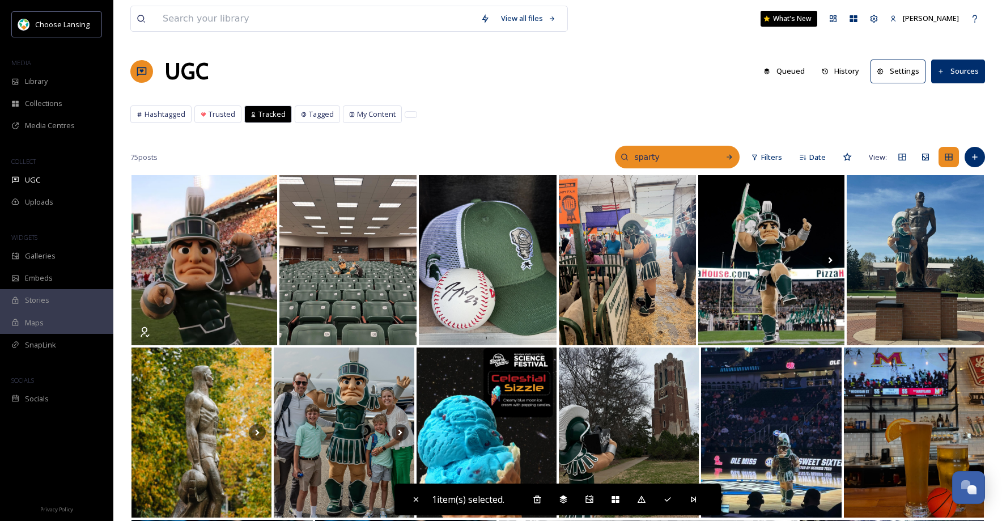
click at [636, 156] on input "sparty" at bounding box center [671, 157] width 85 height 23
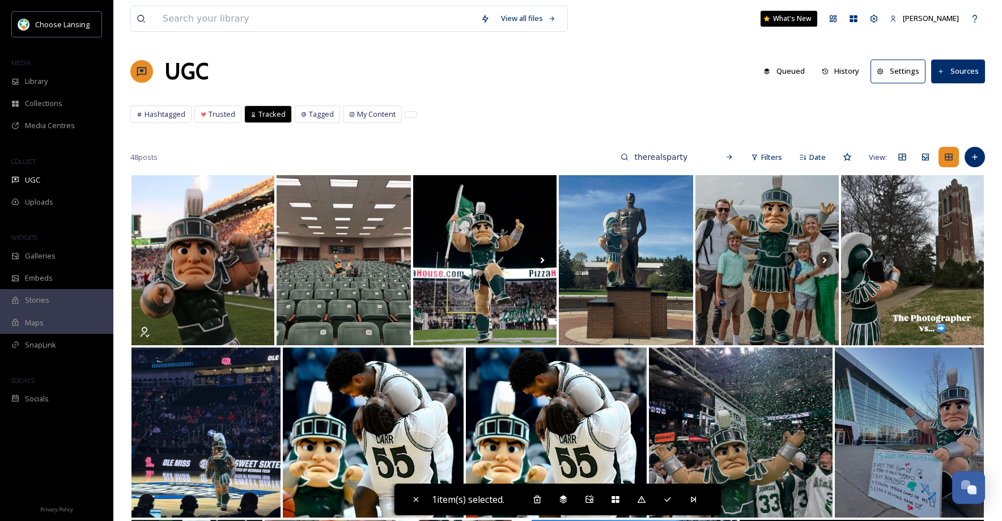
drag, startPoint x: 648, startPoint y: 155, endPoint x: 601, endPoint y: 154, distance: 47.1
click at [601, 154] on div "48 posts therealsparty Filters Date View:" at bounding box center [557, 157] width 855 height 23
type input "msu football"
